Goal: Find specific fact

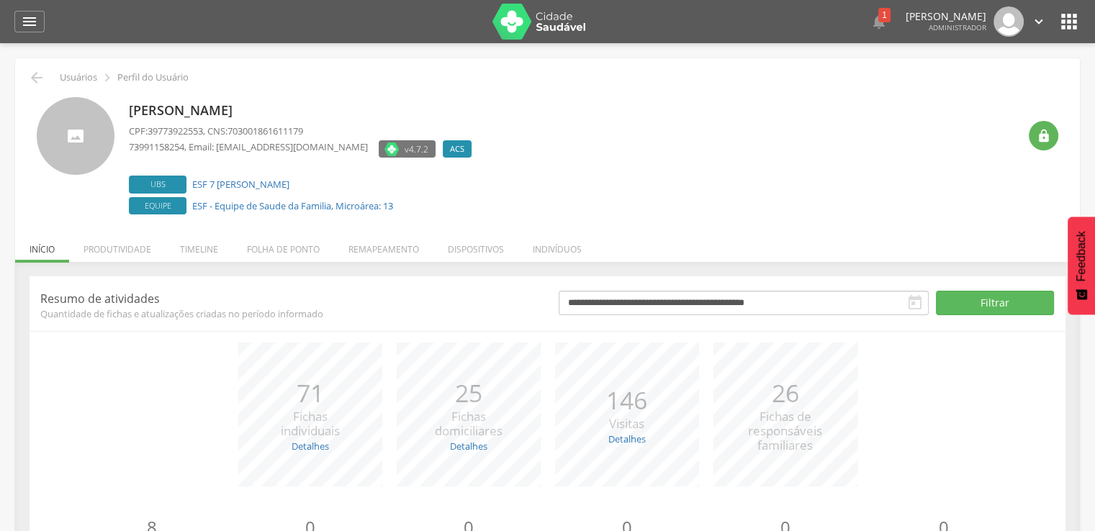
drag, startPoint x: 124, startPoint y: 109, endPoint x: 313, endPoint y: 109, distance: 189.4
click at [313, 109] on div "Lindalva Pereira da Silva CPF: 39773922553 , CNS: 703001861611179 73991158254 ,…" at bounding box center [548, 157] width 1022 height 121
copy p "Lindalva Pereira da Silva"
drag, startPoint x: 205, startPoint y: 130, endPoint x: 187, endPoint y: 130, distance: 18.0
click at [187, 130] on span "39773922553" at bounding box center [175, 131] width 55 height 13
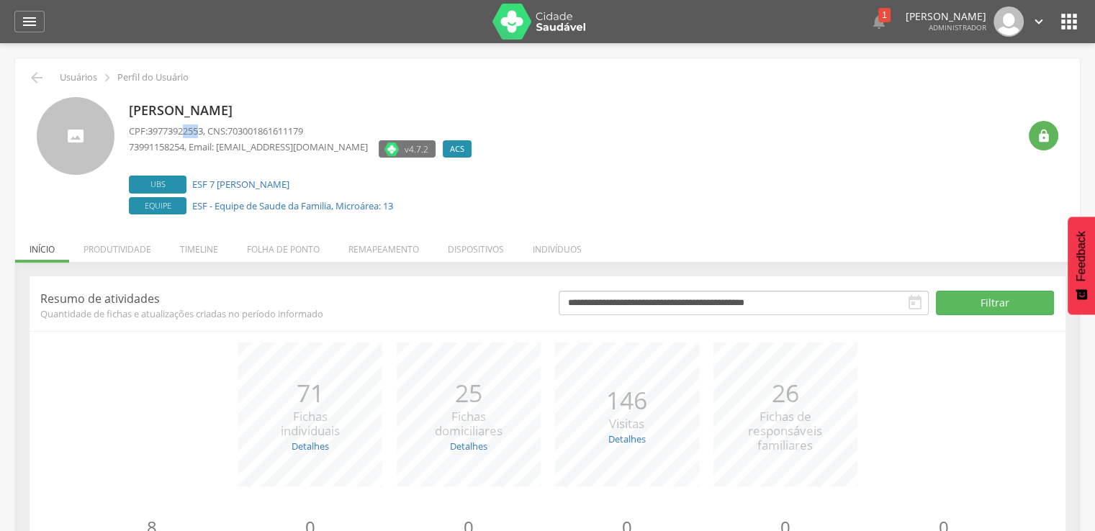
click at [203, 130] on span "39773922553" at bounding box center [175, 131] width 55 height 13
click at [202, 130] on span "39773922553" at bounding box center [175, 131] width 55 height 13
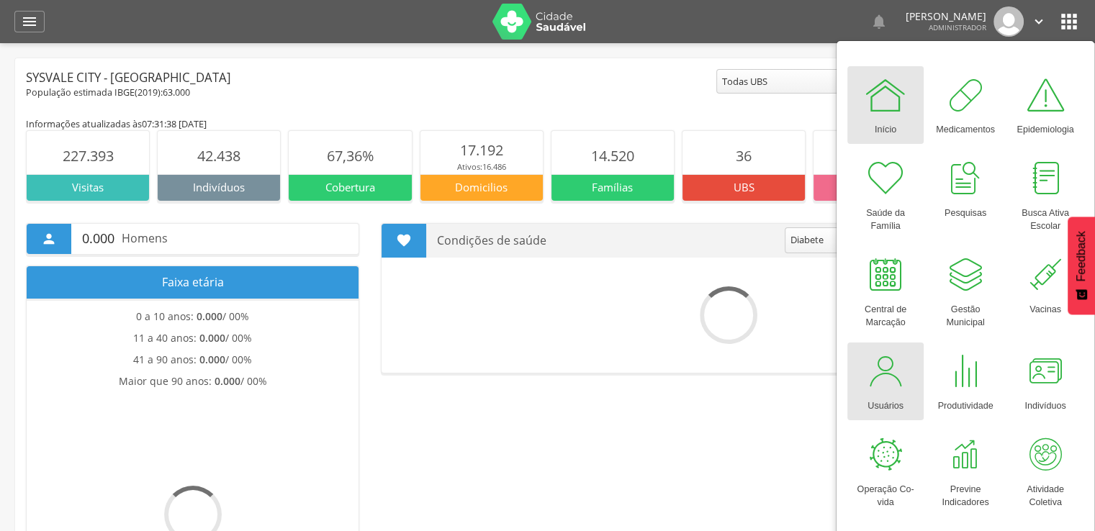
click at [905, 369] on div at bounding box center [885, 371] width 43 height 43
